Goal: Use online tool/utility: Utilize a website feature to perform a specific function

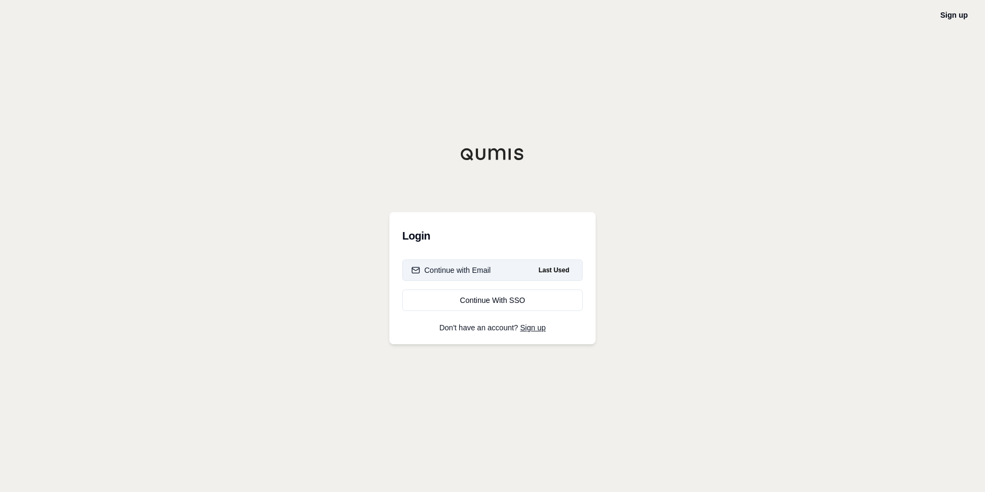
click at [444, 264] on button "Continue with Email Last Used" at bounding box center [492, 269] width 181 height 21
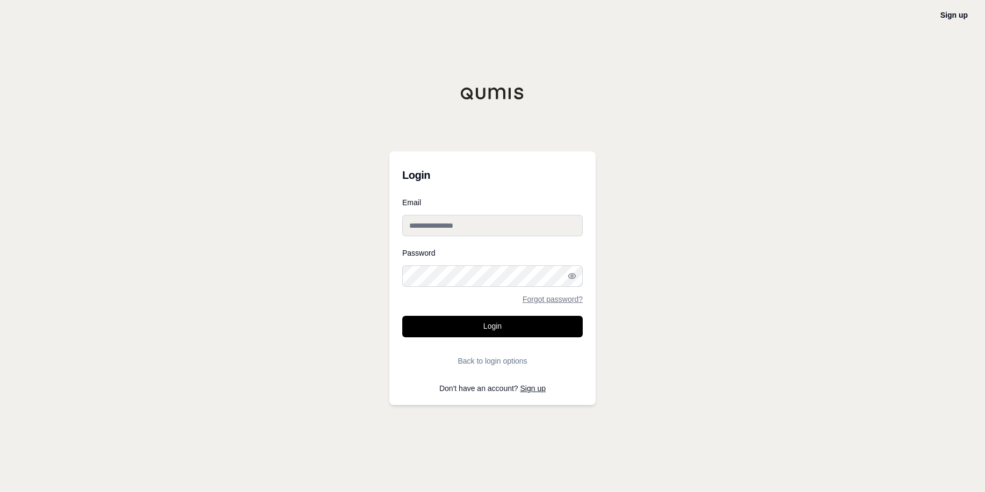
type input "**********"
click at [529, 328] on button "Login" at bounding box center [492, 326] width 181 height 21
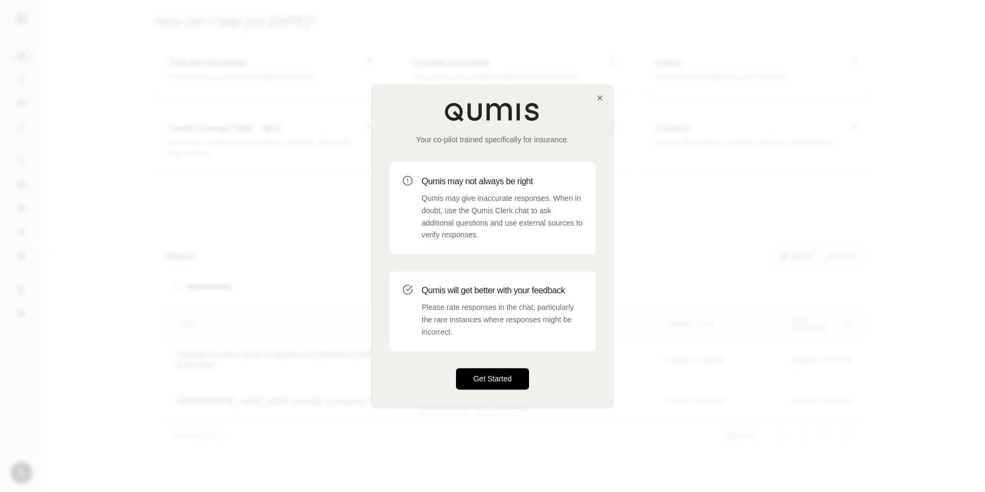
click at [486, 387] on button "Get Started" at bounding box center [492, 379] width 73 height 21
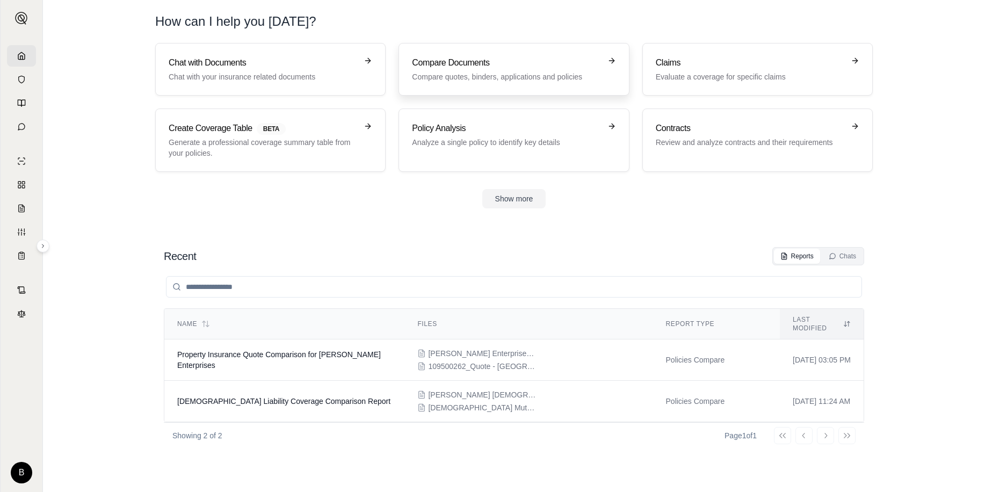
click at [551, 89] on link "Compare Documents Compare quotes, binders, applications and policies" at bounding box center [514, 69] width 230 height 53
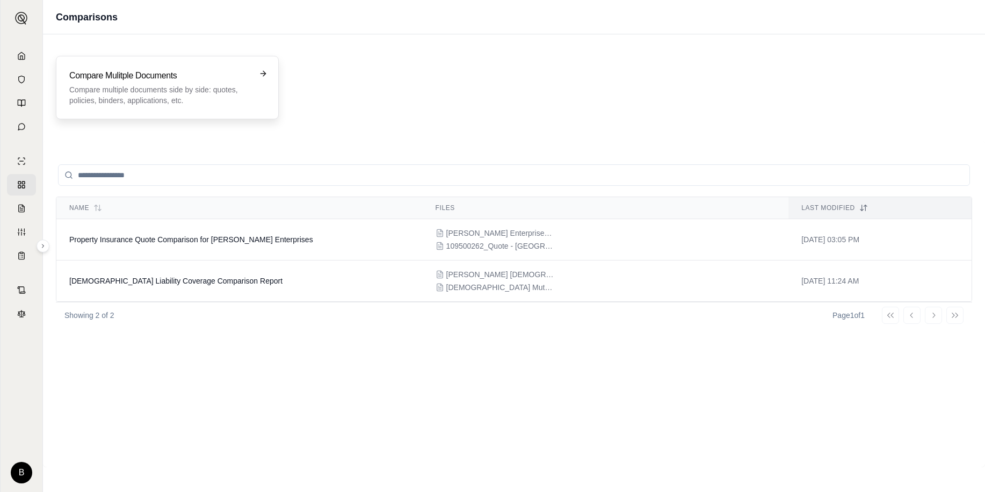
click at [139, 94] on p "Compare multiple documents side by side: quotes, policies, binders, application…" at bounding box center [159, 94] width 181 height 21
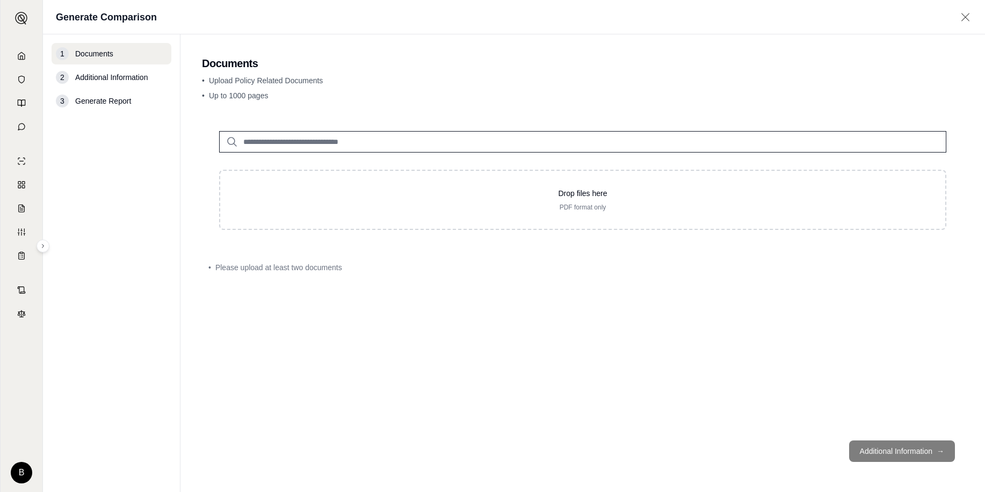
click at [315, 145] on input "search" at bounding box center [582, 141] width 727 height 21
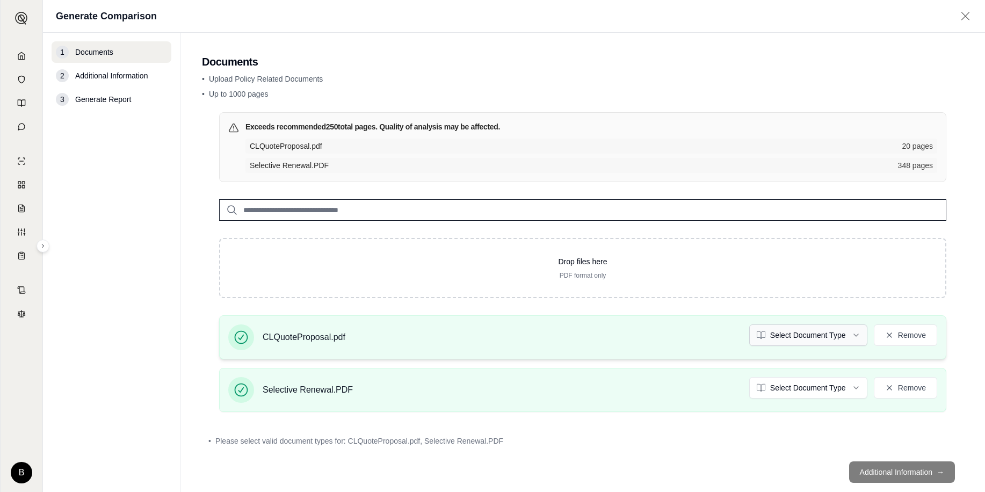
click at [839, 333] on html "B Generate Comparison 1 Documents 2 Additional Information 3 Generate Report Do…" at bounding box center [492, 246] width 985 height 492
click at [828, 379] on html "B Generate Comparison 1 Documents 2 Additional Information 3 Generate Report Do…" at bounding box center [492, 246] width 985 height 492
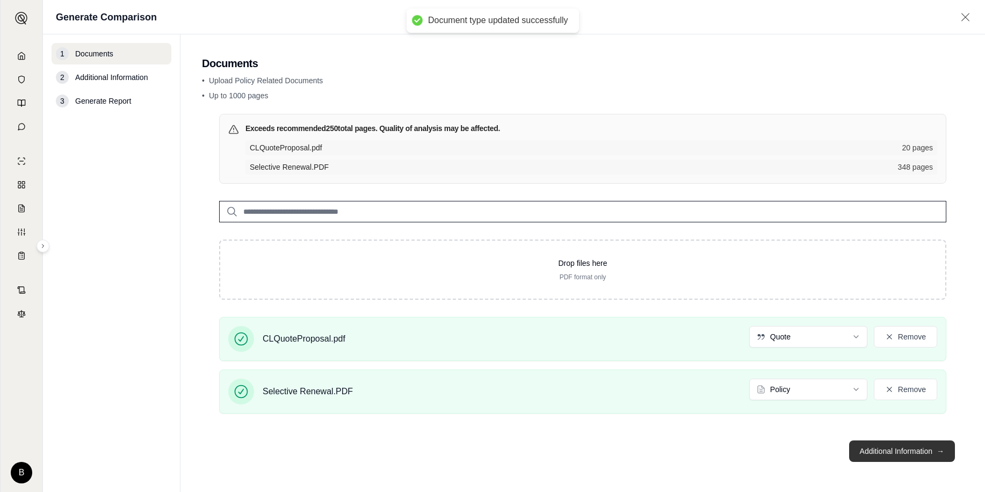
click at [887, 451] on button "Additional Information →" at bounding box center [902, 451] width 106 height 21
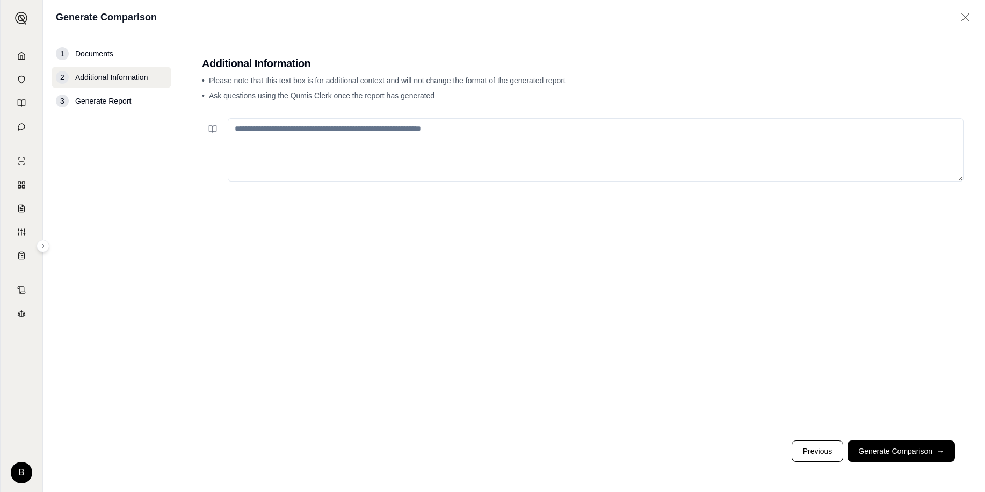
click at [274, 124] on textarea at bounding box center [596, 149] width 736 height 63
type textarea "**********"
click at [908, 459] on button "Generate Comparison →" at bounding box center [901, 451] width 107 height 21
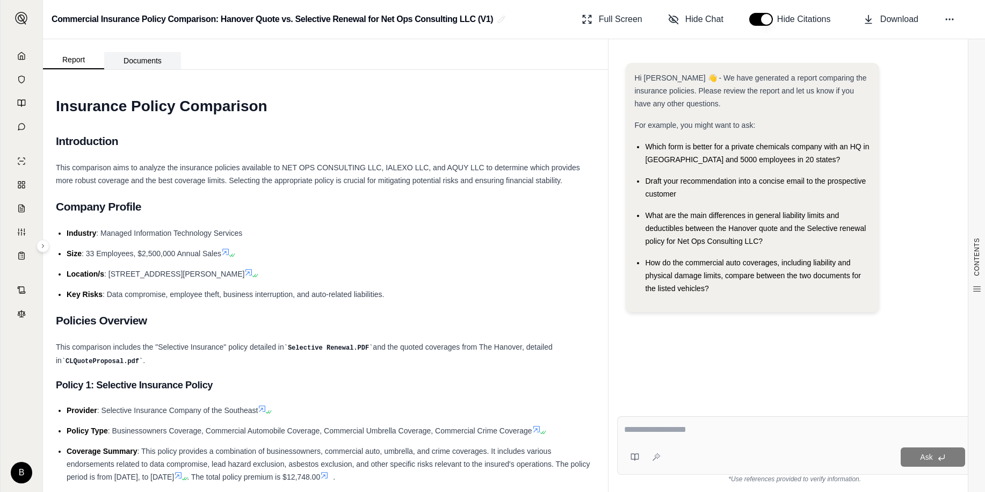
click at [143, 61] on button "Documents" at bounding box center [142, 60] width 77 height 17
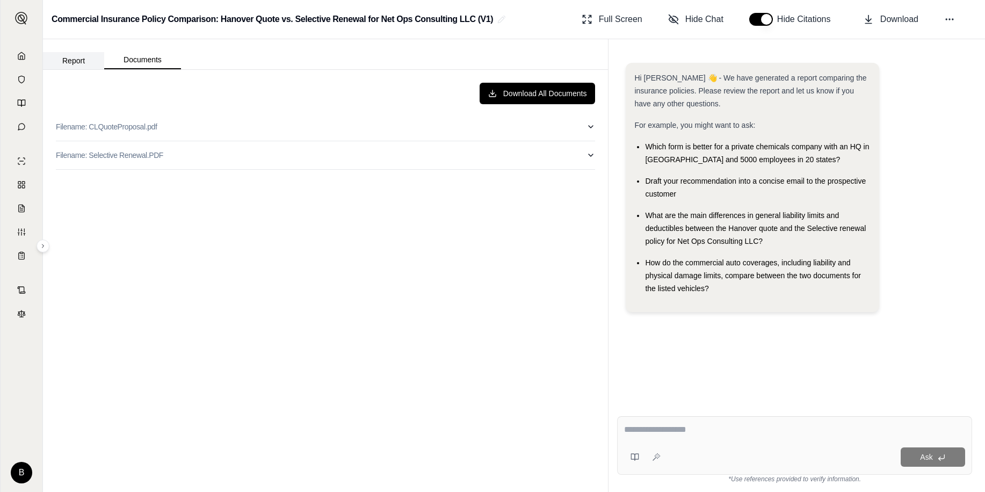
click at [80, 55] on button "Report" at bounding box center [73, 60] width 61 height 17
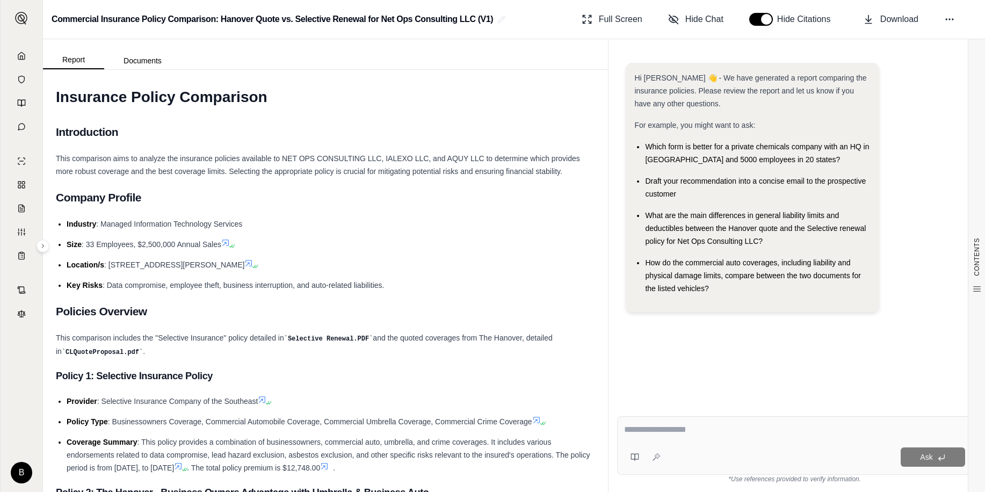
scroll to position [63, 0]
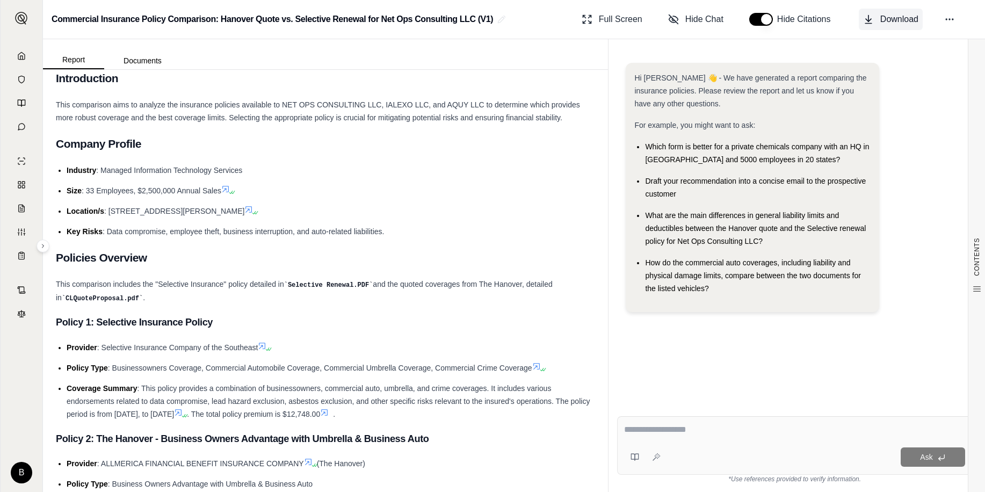
click at [876, 20] on button "Download" at bounding box center [891, 19] width 64 height 21
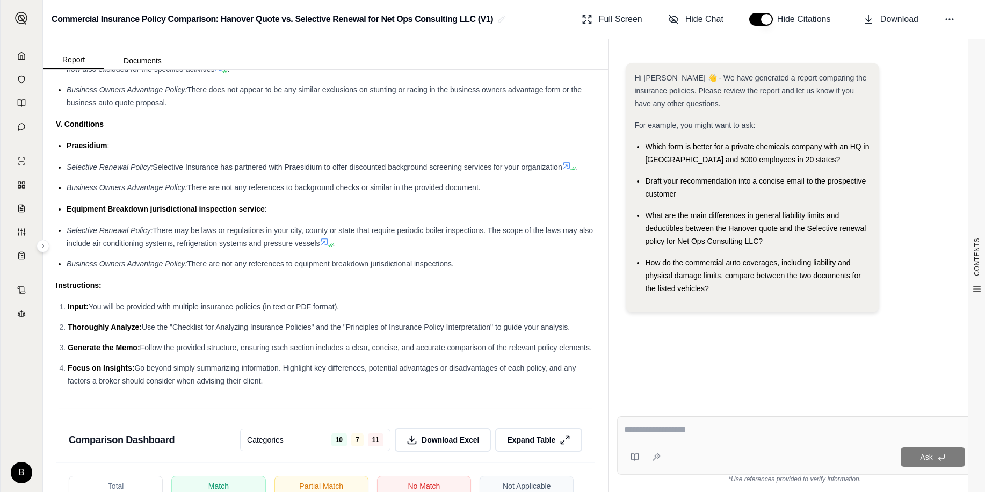
scroll to position [1621, 0]
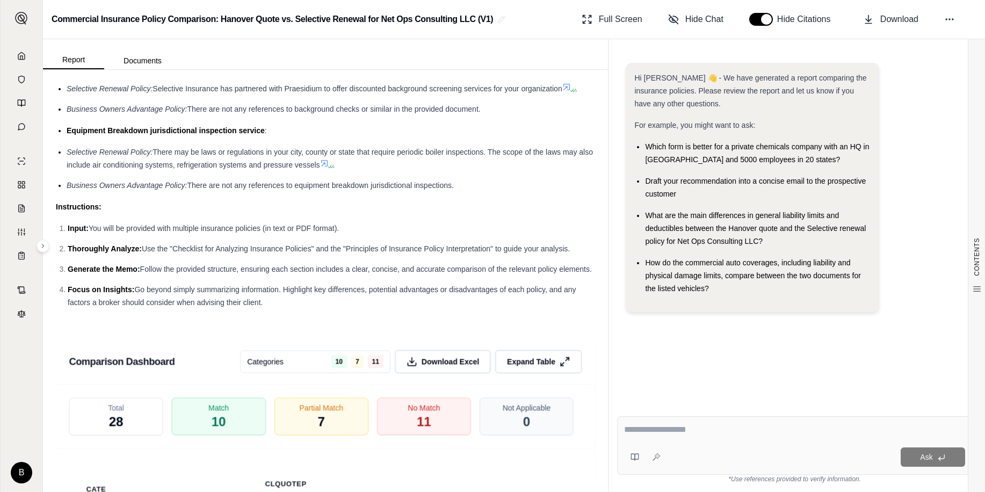
click at [366, 234] on li "Input: You will be provided with multiple insurance policies (in text or PDF fo…" at bounding box center [332, 228] width 528 height 13
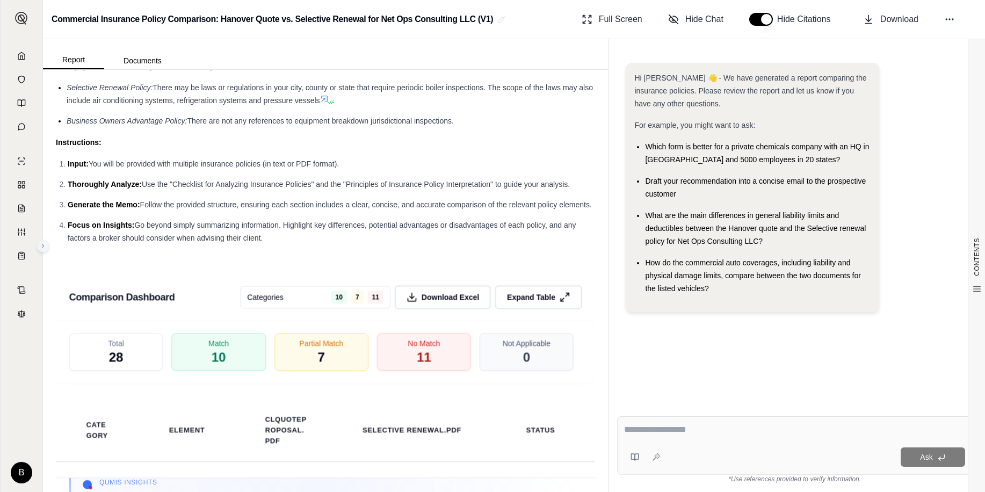
scroll to position [1675, 0]
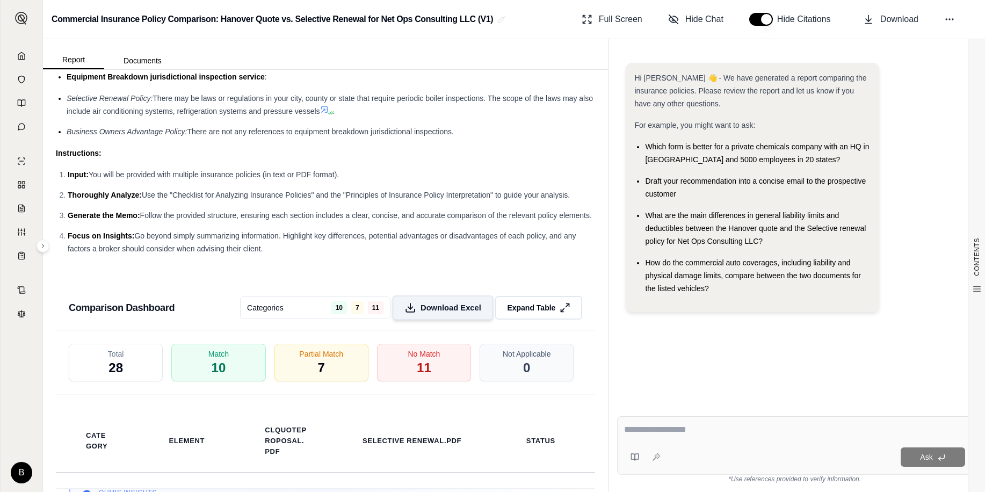
click at [423, 320] on button "Download Excel" at bounding box center [443, 307] width 101 height 25
drag, startPoint x: 242, startPoint y: 237, endPoint x: 248, endPoint y: 238, distance: 6.5
click at [242, 237] on ol "Input: You will be provided with multiple insurance policies (in text or PDF fo…" at bounding box center [325, 211] width 539 height 87
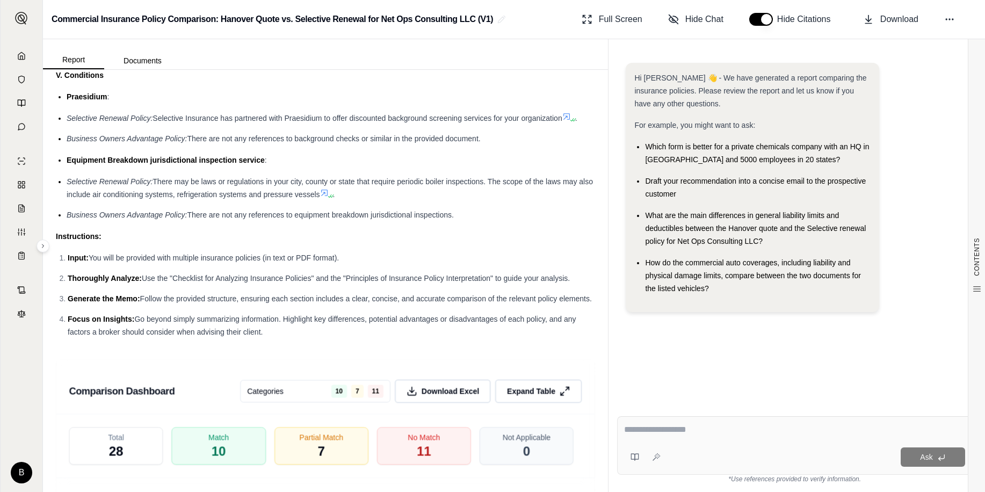
scroll to position [1460, 0]
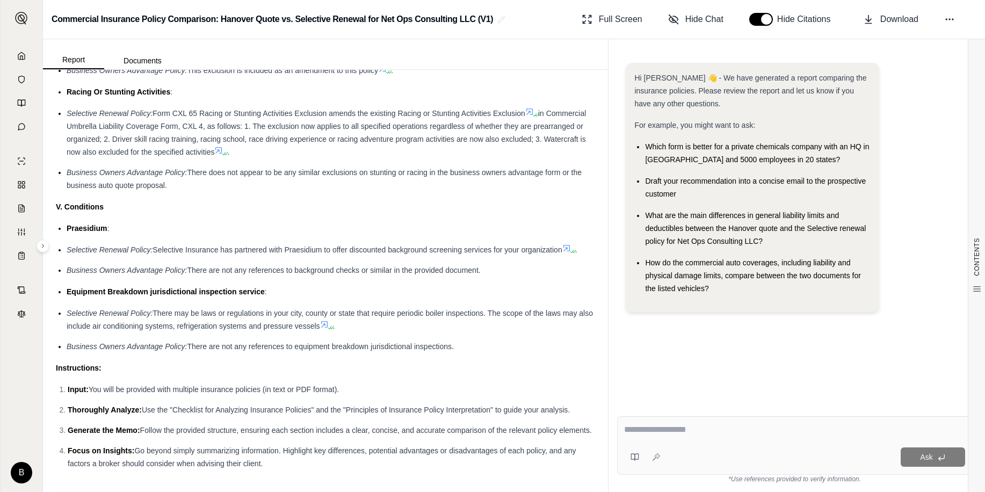
click at [153, 142] on span "in Commercial Umbrella Liability Coverage Form, CXL 4, as follows: 1. The exclu…" at bounding box center [326, 132] width 519 height 47
